Goal: Register for event/course

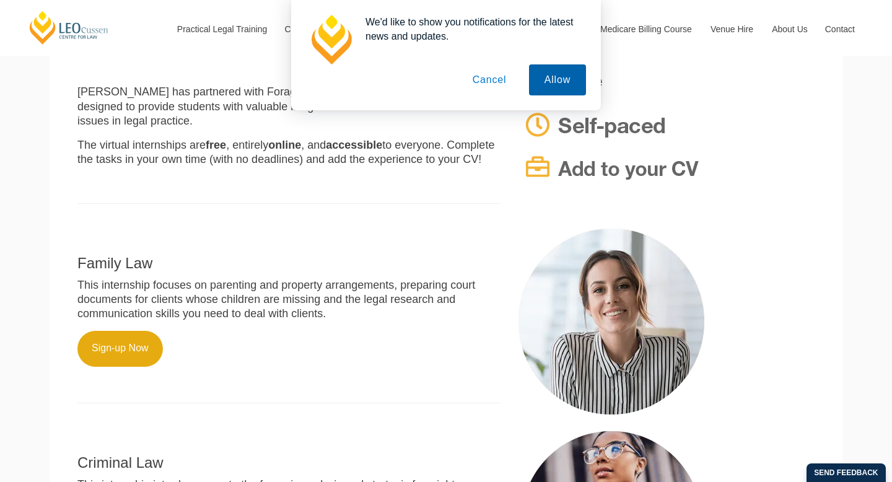
click at [557, 80] on button "Allow" at bounding box center [557, 79] width 57 height 31
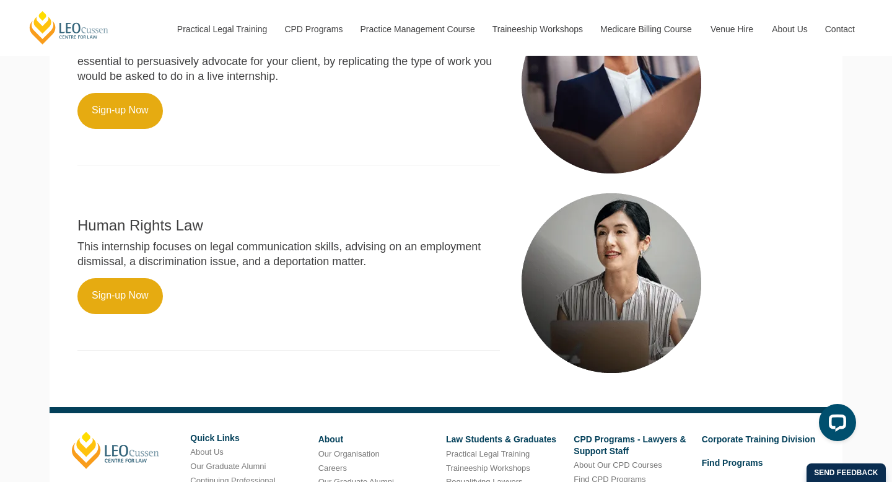
scroll to position [710, 0]
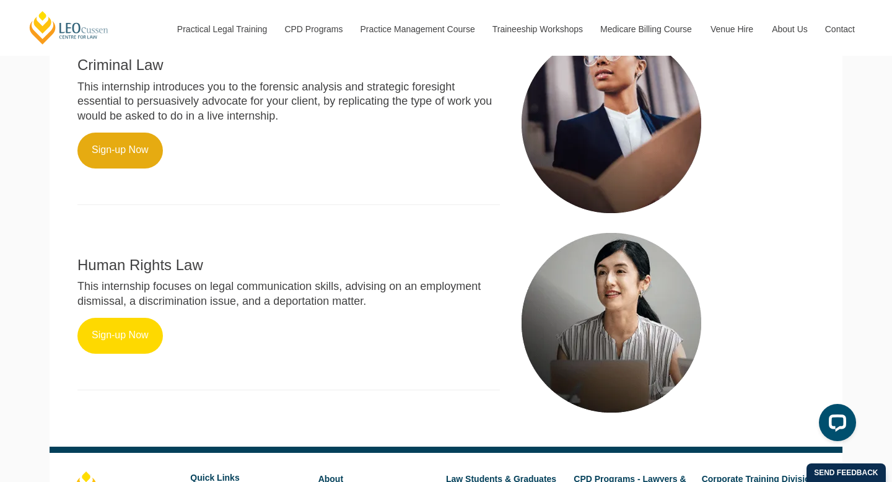
click at [135, 323] on link "Sign-up Now" at bounding box center [119, 336] width 85 height 36
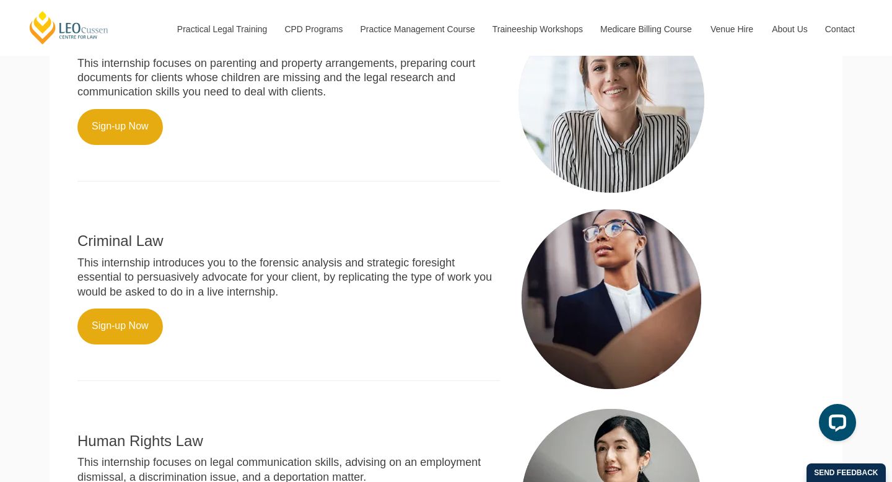
scroll to position [537, 0]
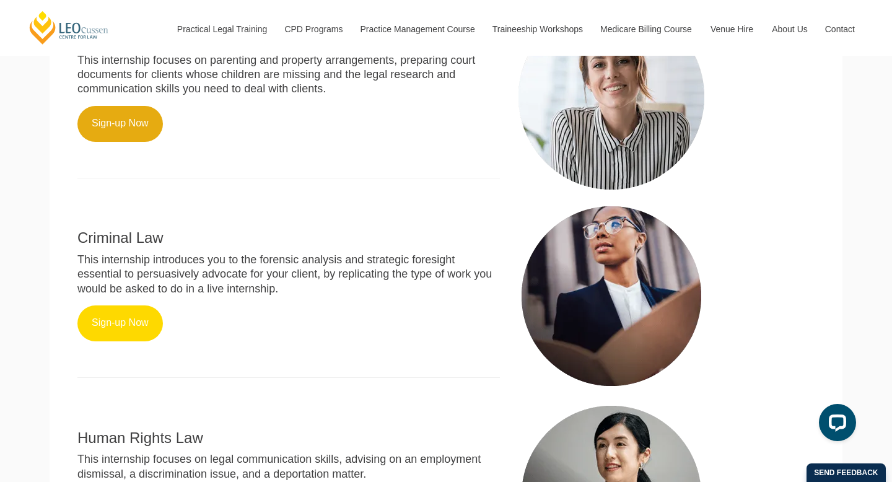
click at [128, 322] on link "Sign-up Now" at bounding box center [119, 323] width 85 height 36
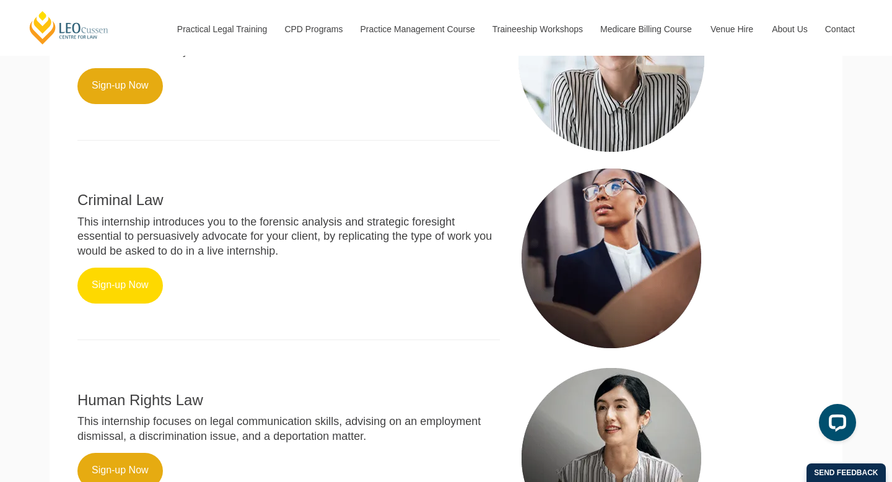
scroll to position [511, 0]
